Goal: Information Seeking & Learning: Learn about a topic

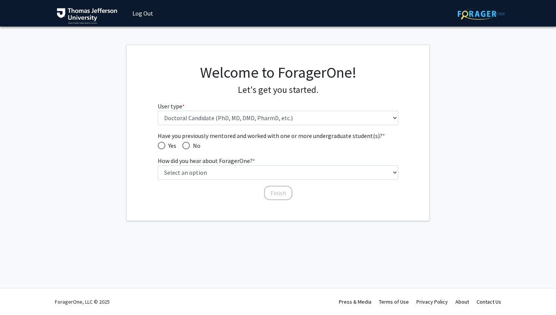
select select "3: doc"
click at [195, 143] on span "No" at bounding box center [195, 145] width 11 height 9
click at [190, 143] on input "No" at bounding box center [186, 146] width 8 height 8
radio input "true"
click at [190, 145] on span "No" at bounding box center [195, 145] width 11 height 9
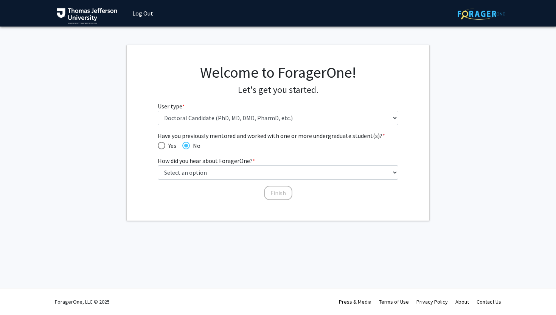
click at [190, 145] on input "No" at bounding box center [186, 146] width 8 height 8
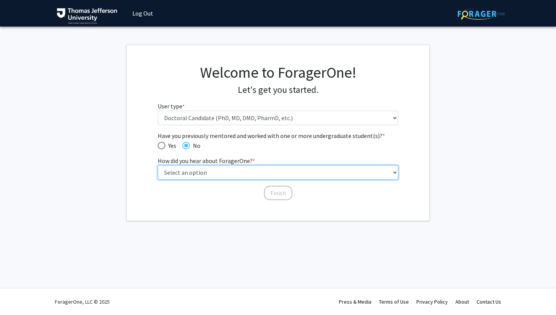
click at [228, 174] on select "Select an option Peer/student recommendation Faculty/staff recommendation Unive…" at bounding box center [278, 172] width 241 height 14
select select "2: faculty_recommendation"
click at [158, 165] on select "Select an option Peer/student recommendation Faculty/staff recommendation Unive…" at bounding box center [278, 172] width 241 height 14
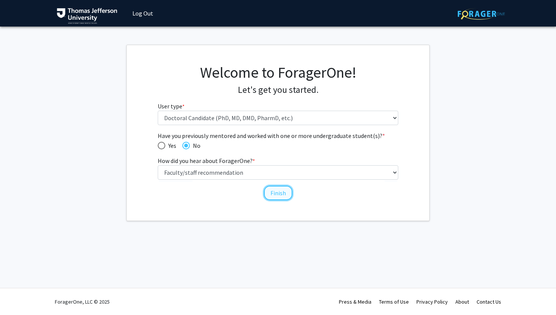
click at [283, 187] on button "Finish" at bounding box center [278, 192] width 28 height 14
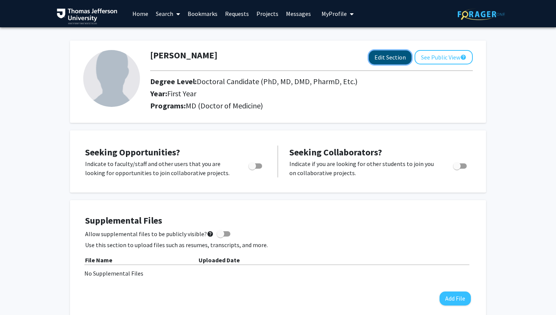
click at [393, 61] on button "Edit Section" at bounding box center [390, 57] width 43 height 14
select select "first_year"
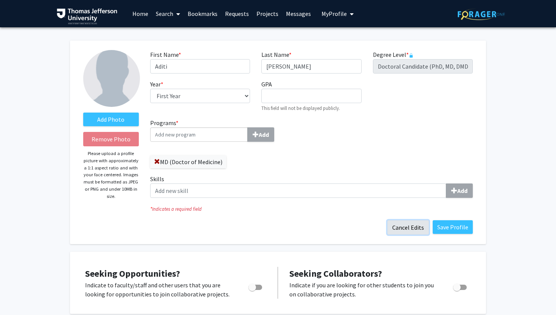
click at [420, 230] on button "Cancel Edits" at bounding box center [409, 227] width 42 height 14
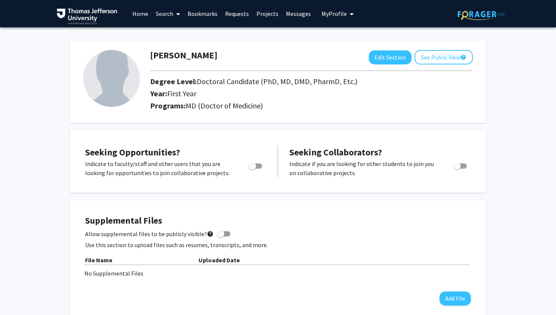
click at [469, 12] on img at bounding box center [481, 14] width 47 height 12
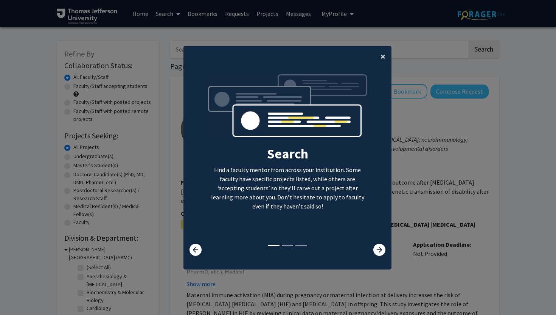
click at [379, 58] on button "×" at bounding box center [383, 56] width 17 height 21
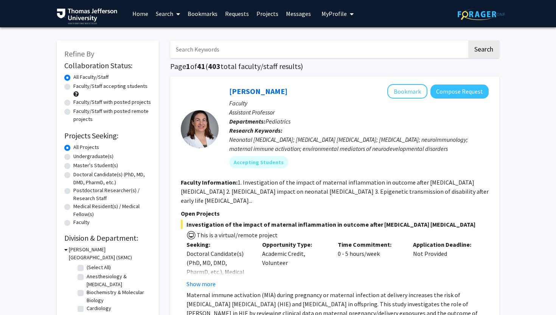
click at [223, 52] on input "Search Keywords" at bounding box center [318, 48] width 297 height 17
click at [469, 40] on button "Search" at bounding box center [484, 48] width 31 height 17
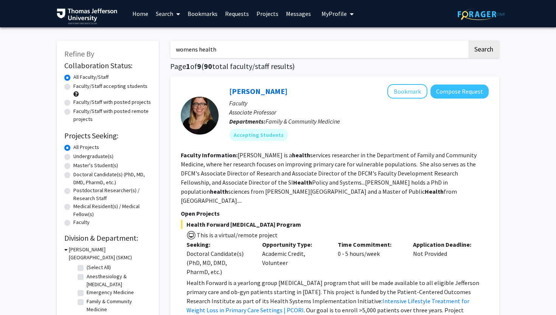
click at [232, 50] on input "womens health" at bounding box center [318, 48] width 297 height 17
type input "obstr"
click at [88, 148] on label "All Projects" at bounding box center [86, 147] width 26 height 8
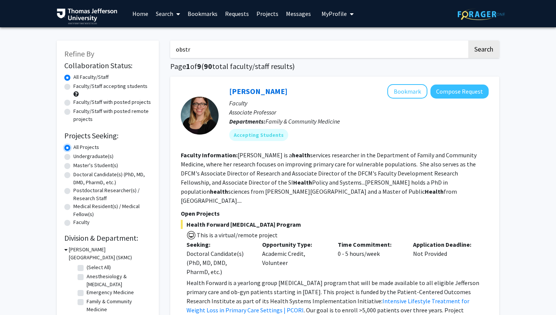
click at [78, 148] on input "All Projects" at bounding box center [75, 145] width 5 height 5
click at [124, 7] on link at bounding box center [93, 13] width 72 height 26
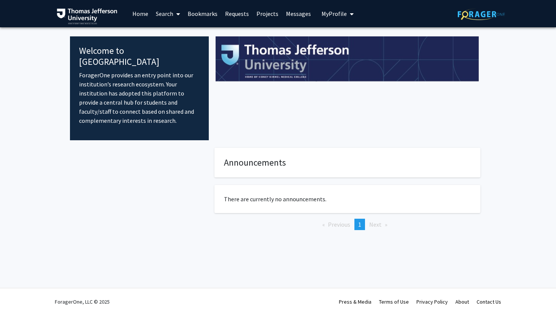
click at [173, 13] on link "Search" at bounding box center [168, 13] width 32 height 26
click at [179, 33] on span "Faculty/Staff" at bounding box center [180, 34] width 56 height 15
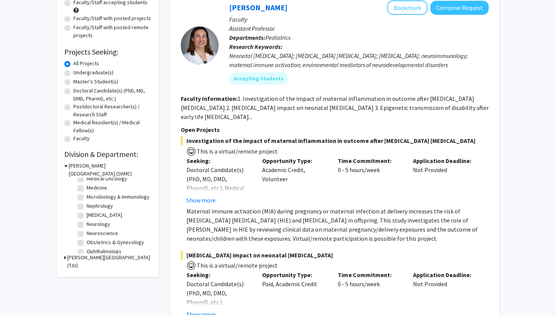
scroll to position [177, 0]
click at [112, 238] on label "Obstetrics & Gynecology" at bounding box center [116, 237] width 58 height 8
click at [92, 238] on input "Obstetrics & Gynecology" at bounding box center [89, 235] width 5 height 5
checkbox input "true"
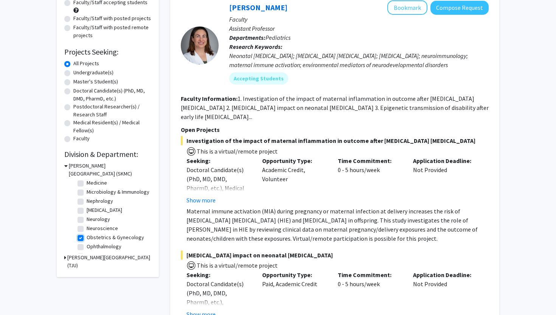
checkbox input "true"
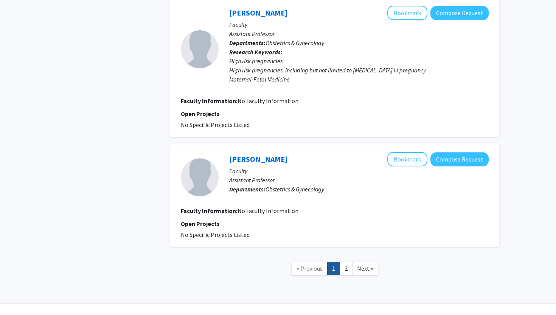
scroll to position [1151, 0]
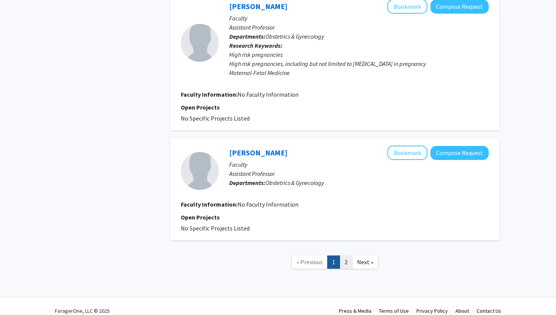
click at [346, 255] on link "2" at bounding box center [346, 261] width 13 height 13
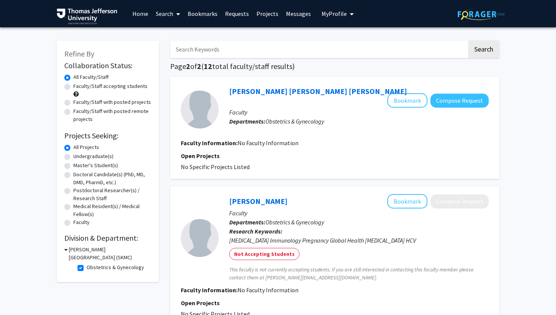
click at [101, 8] on link at bounding box center [93, 13] width 72 height 26
